Goal: Transaction & Acquisition: Purchase product/service

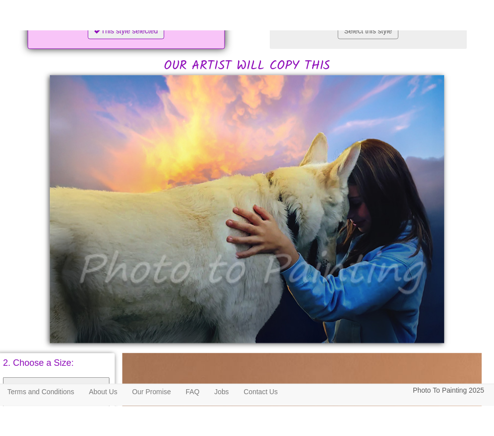
scroll to position [210, 0]
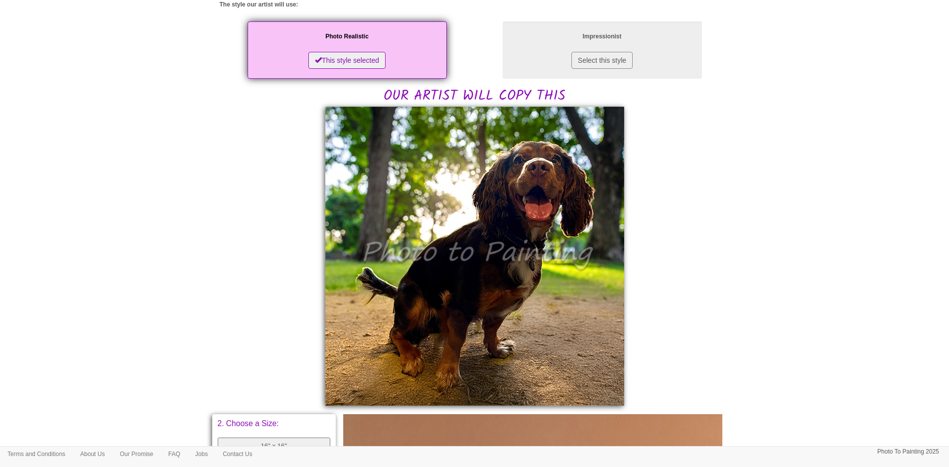
scroll to position [199, 0]
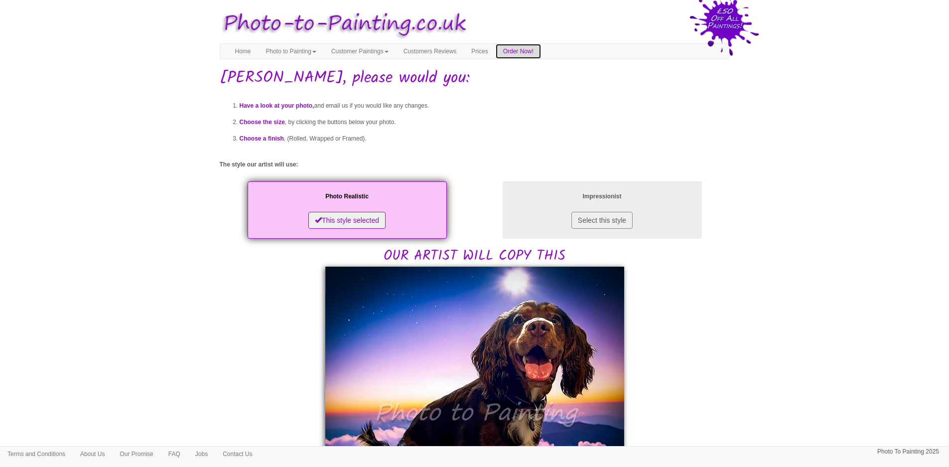
click at [541, 44] on link "Order Now!" at bounding box center [518, 51] width 45 height 15
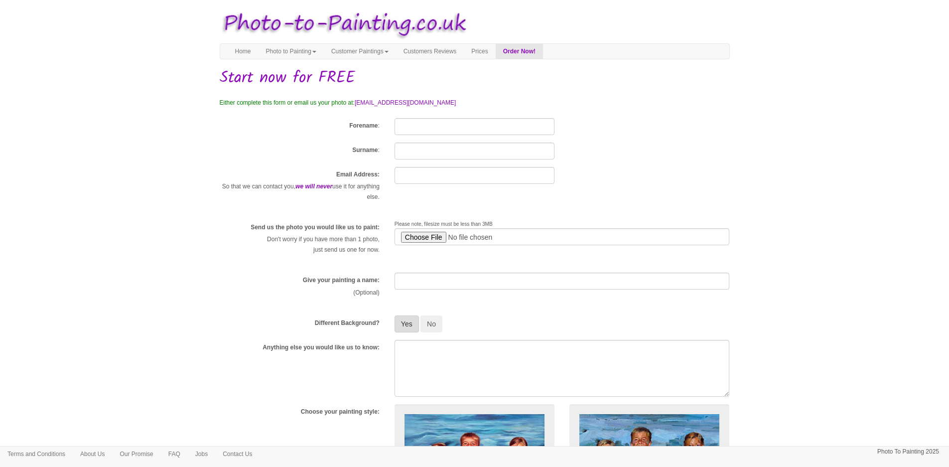
click at [409, 328] on button "Yes" at bounding box center [406, 323] width 24 height 17
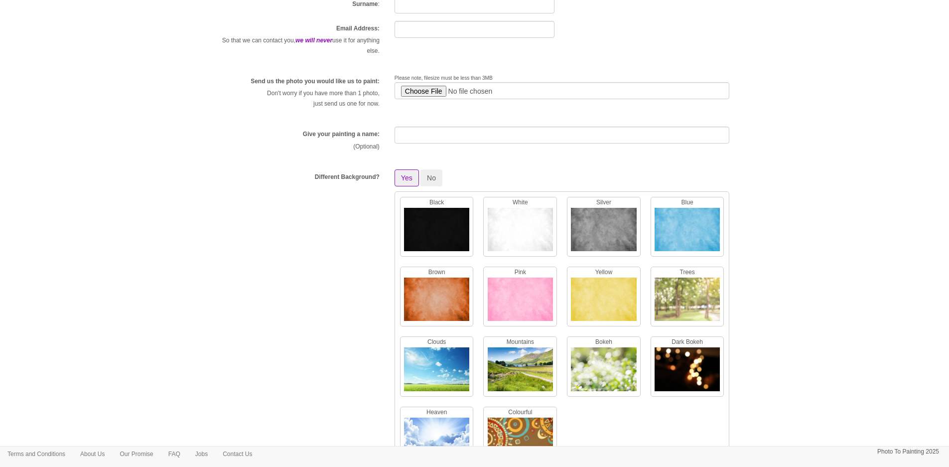
scroll to position [199, 0]
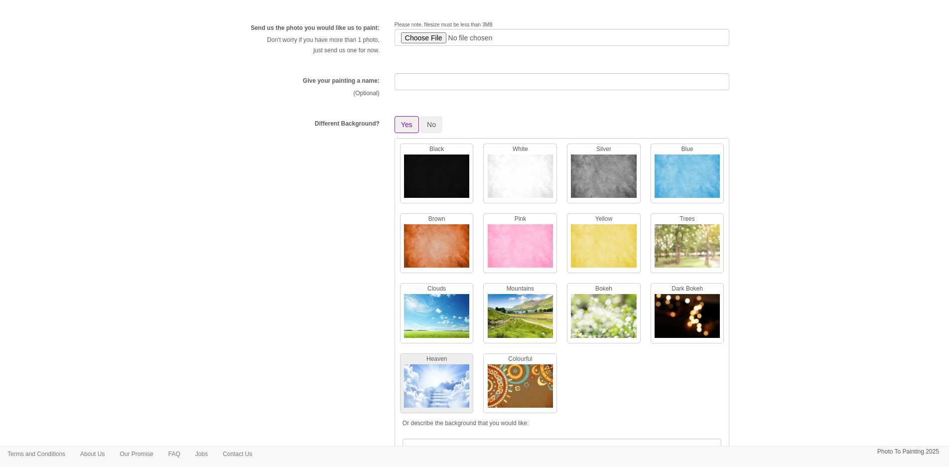
click at [443, 385] on img at bounding box center [436, 388] width 65 height 48
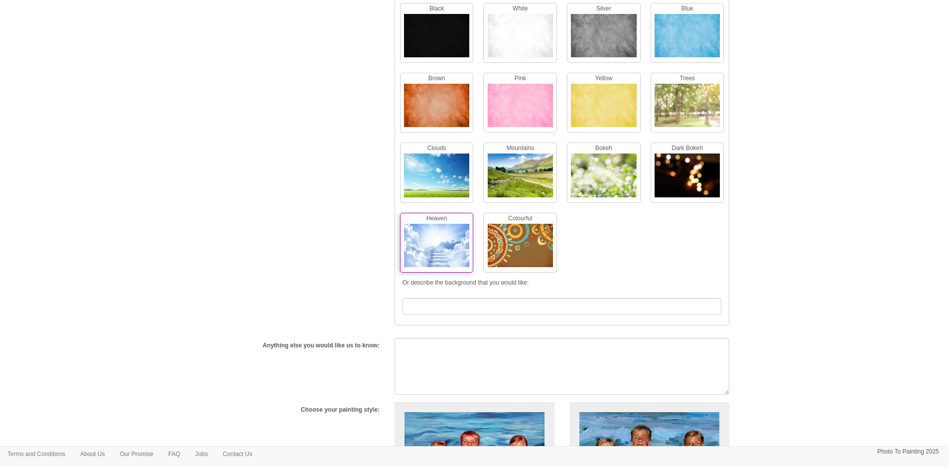
scroll to position [299, 0]
